Goal: Task Accomplishment & Management: Manage account settings

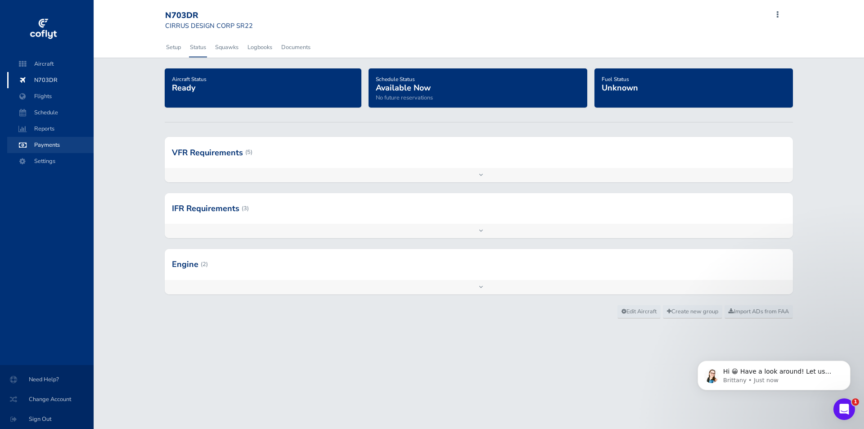
click at [47, 147] on span "Payments" at bounding box center [50, 145] width 68 height 16
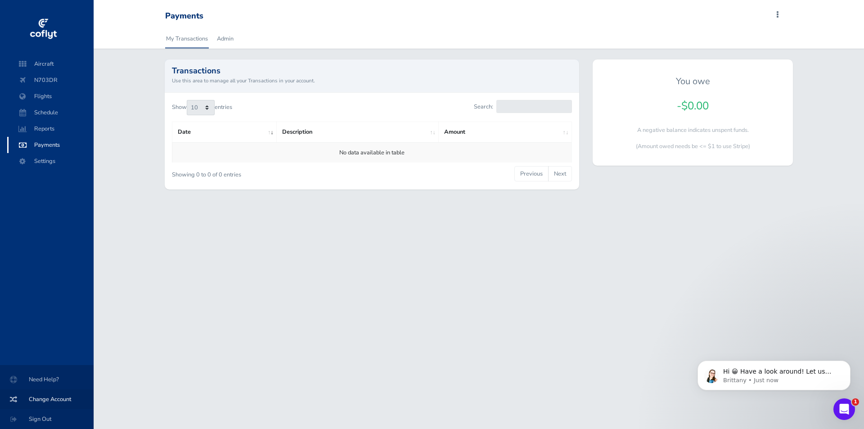
click at [51, 396] on span "Change Account" at bounding box center [47, 399] width 72 height 16
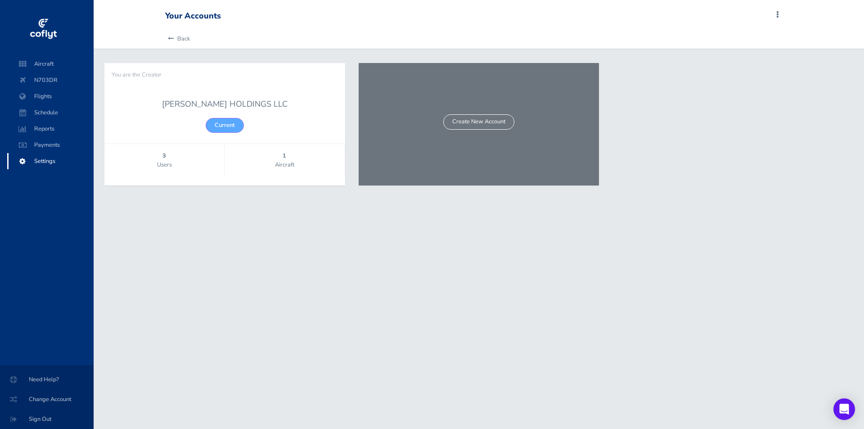
click at [223, 123] on div "MILLIGAN HOLDINGS LLC Current" at bounding box center [224, 115] width 241 height 57
click at [229, 126] on div "MILLIGAN HOLDINGS LLC Current" at bounding box center [224, 115] width 241 height 57
click at [163, 163] on span "Users" at bounding box center [164, 164] width 120 height 9
click at [48, 140] on span "Payments" at bounding box center [50, 145] width 68 height 16
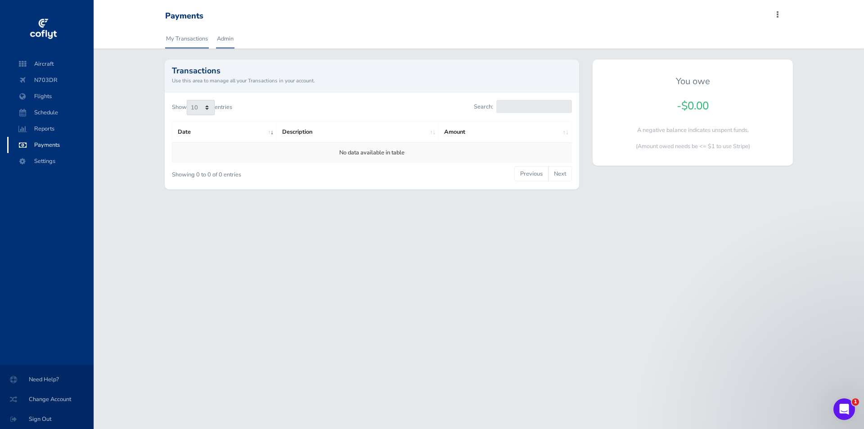
click at [222, 35] on link "Admin" at bounding box center [225, 39] width 18 height 20
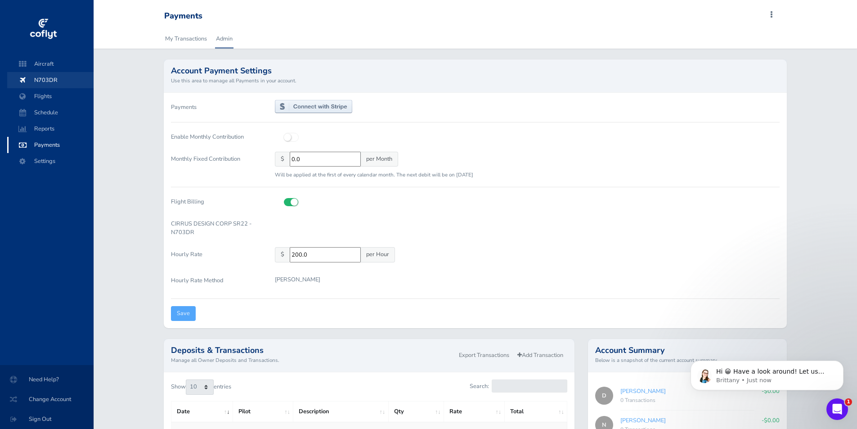
click at [44, 79] on span "N703DR" at bounding box center [50, 80] width 68 height 16
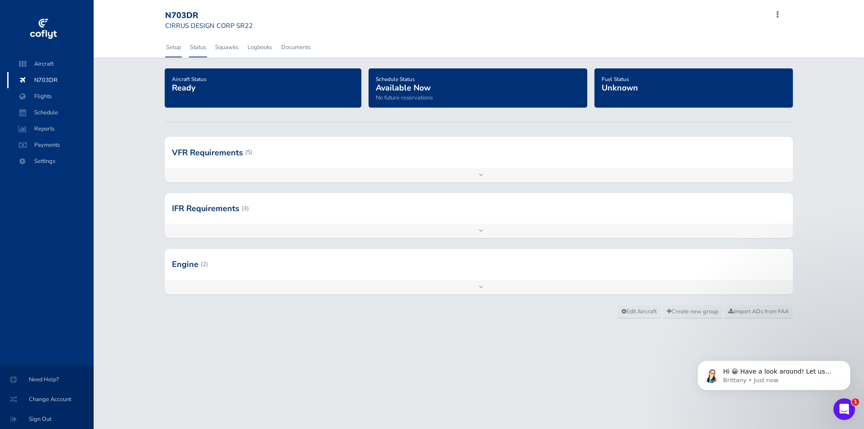
click at [176, 49] on link "Setup" at bounding box center [173, 47] width 17 height 20
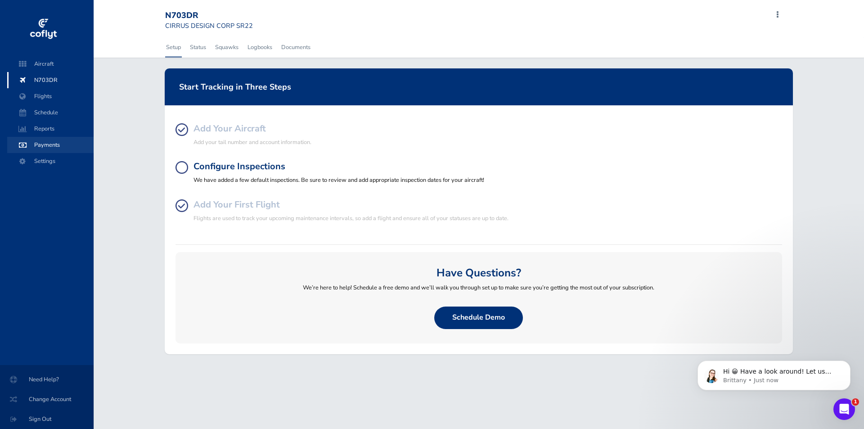
click at [53, 144] on span "Payments" at bounding box center [50, 145] width 68 height 16
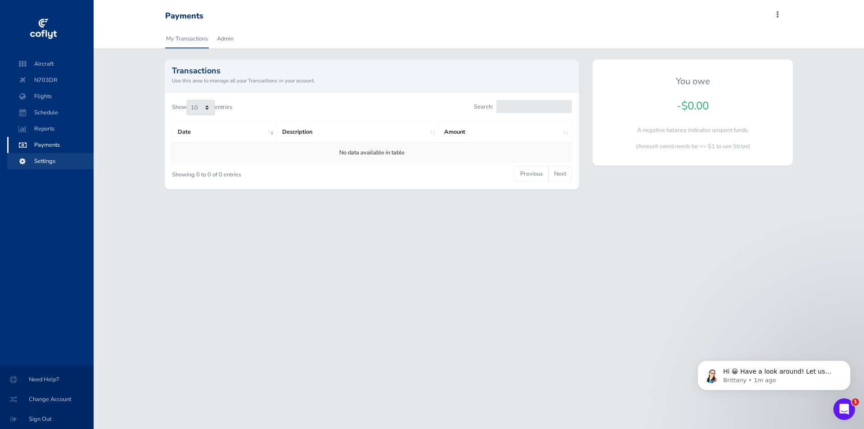
click at [48, 155] on span "Settings" at bounding box center [50, 161] width 68 height 16
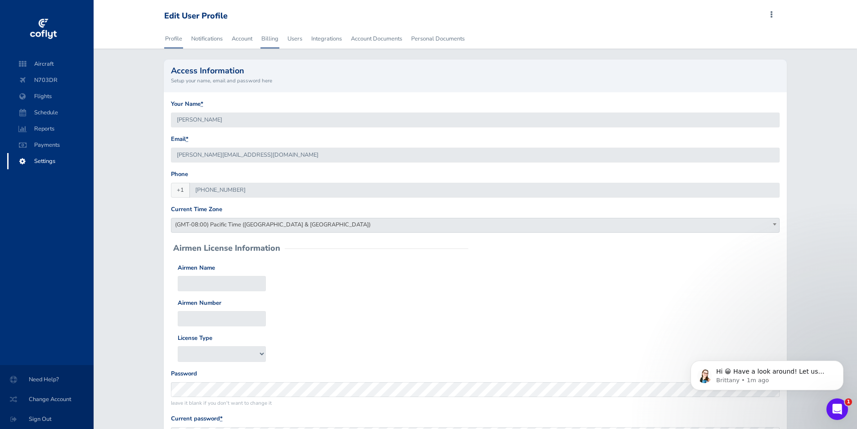
click at [275, 39] on link "Billing" at bounding box center [270, 39] width 19 height 20
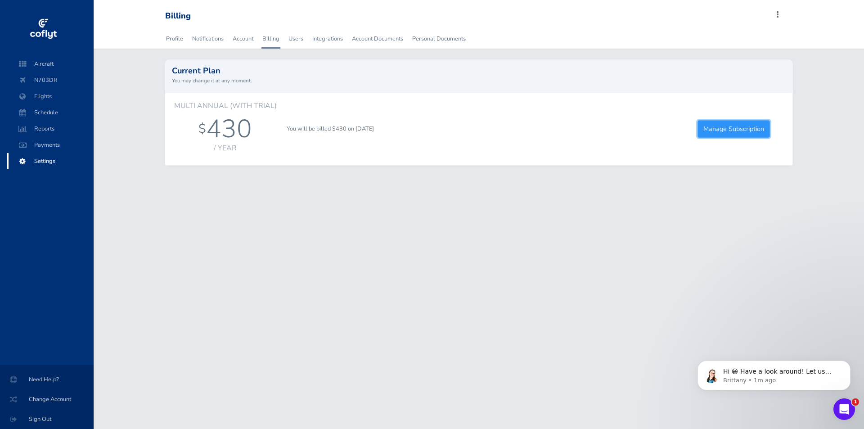
click at [728, 131] on link "Manage Subscription" at bounding box center [733, 129] width 72 height 18
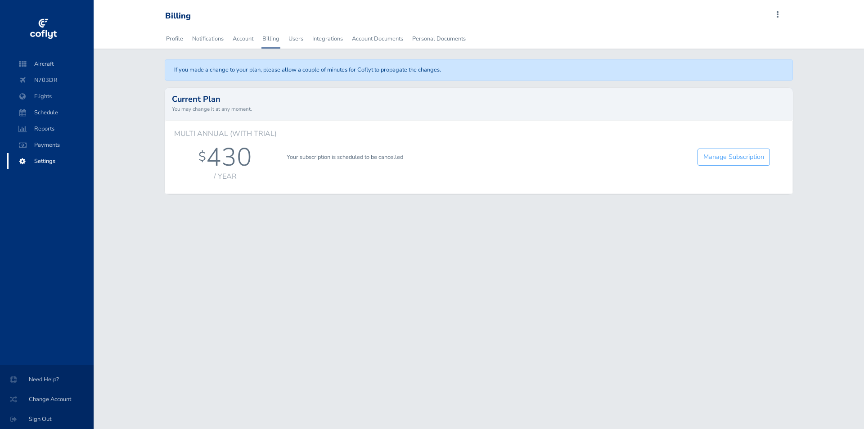
click at [319, 259] on div "Billing Add Squawk Add Flight Add Reservation L Profile Settings Account Users …" at bounding box center [479, 214] width 770 height 429
